Goal: Navigation & Orientation: Find specific page/section

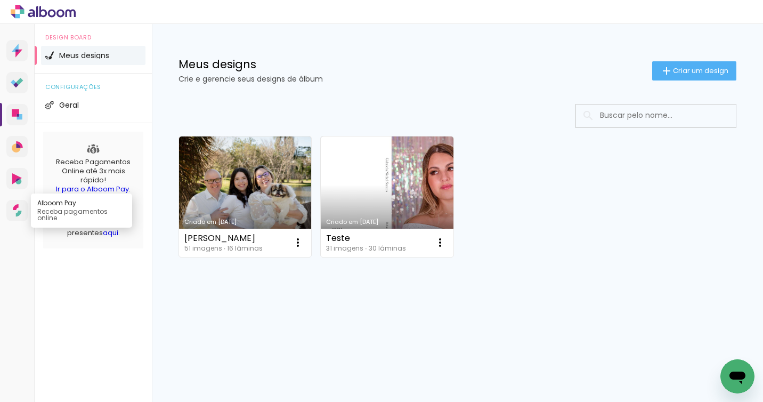
click at [15, 213] on icon at bounding box center [18, 213] width 6 height 6
